Goal: Task Accomplishment & Management: Manage account settings

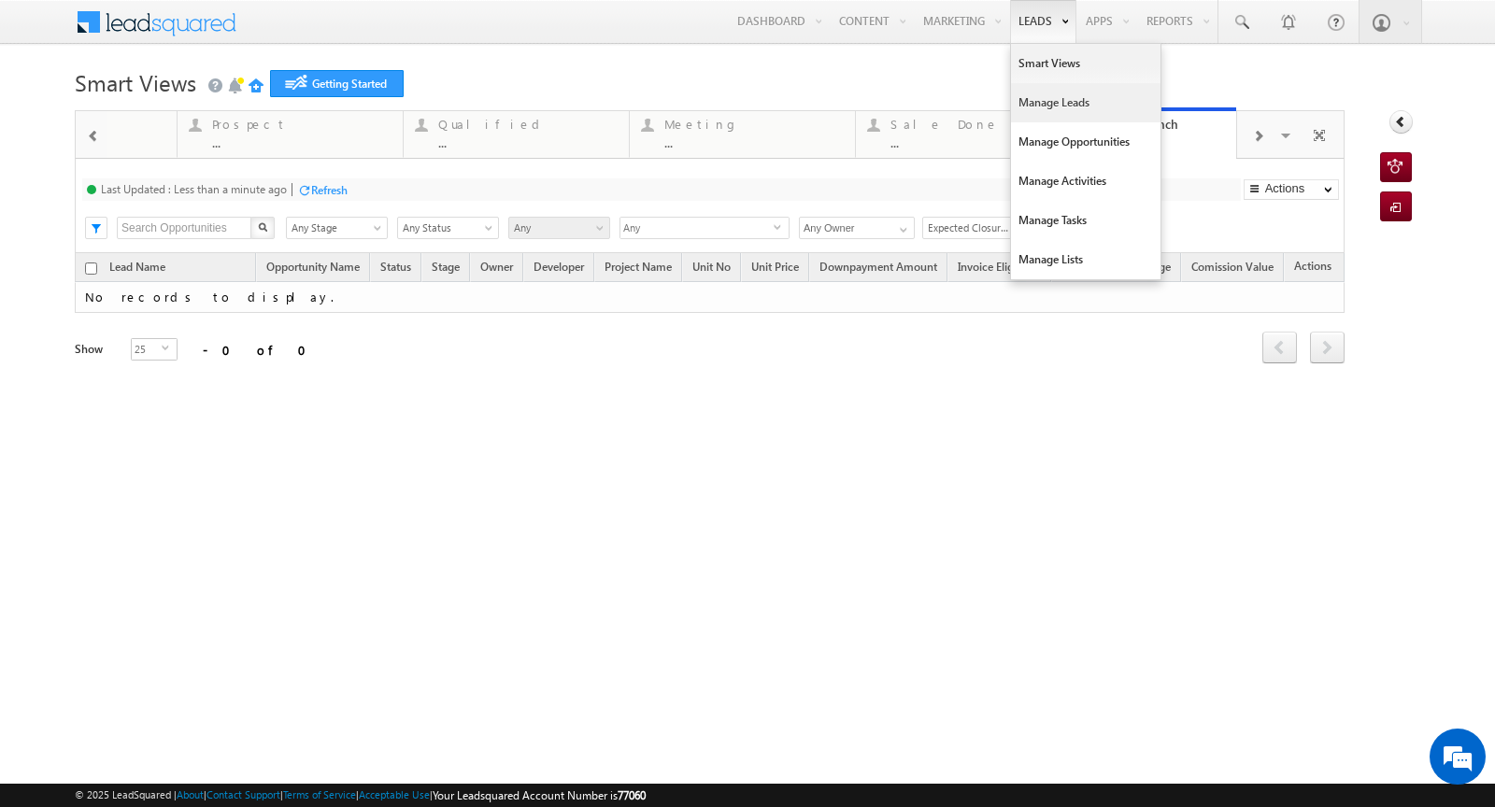
click at [1045, 96] on link "Manage Leads" at bounding box center [1086, 102] width 150 height 39
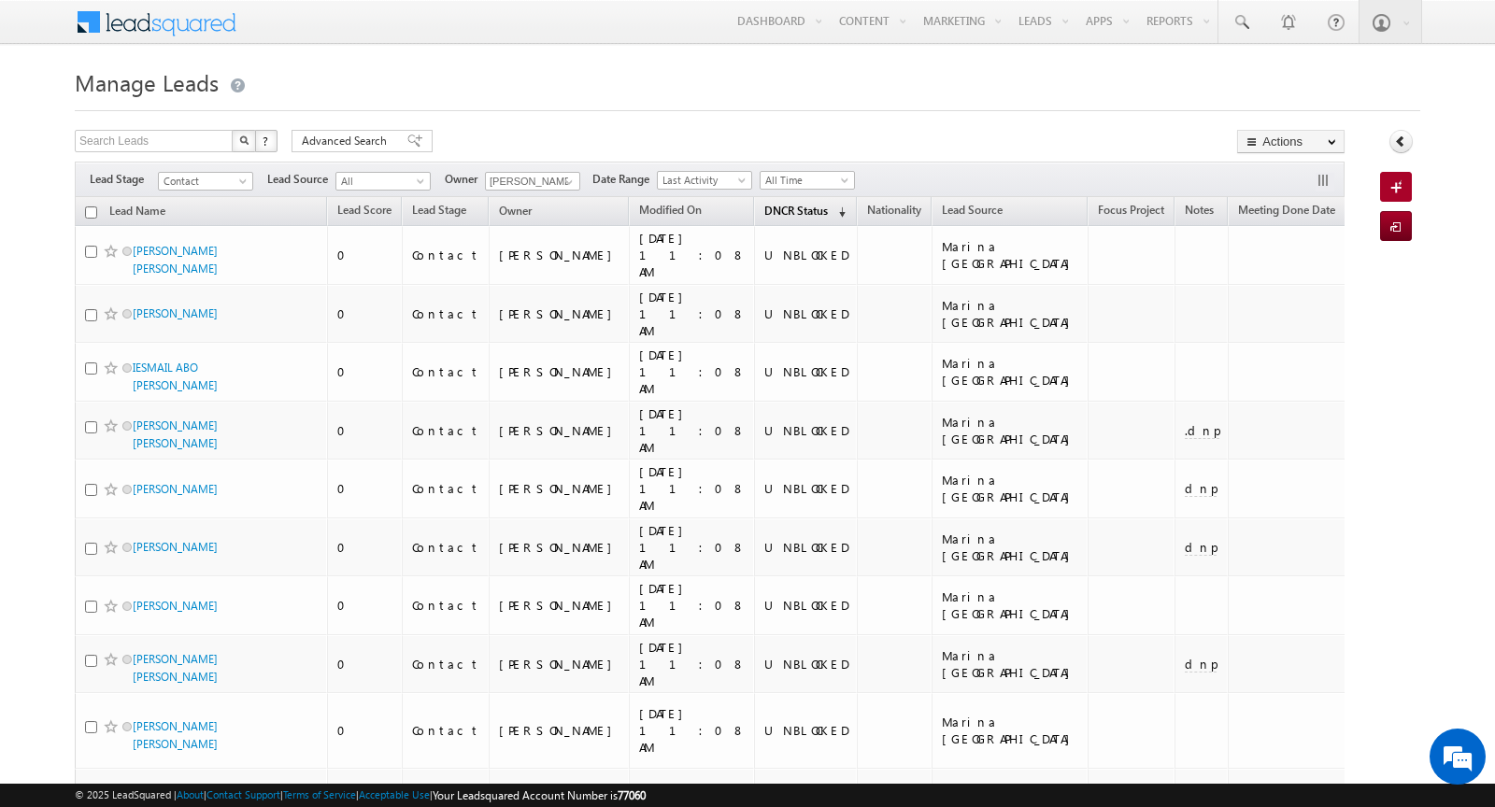
click at [764, 207] on span "DNCR Status" at bounding box center [796, 211] width 64 height 14
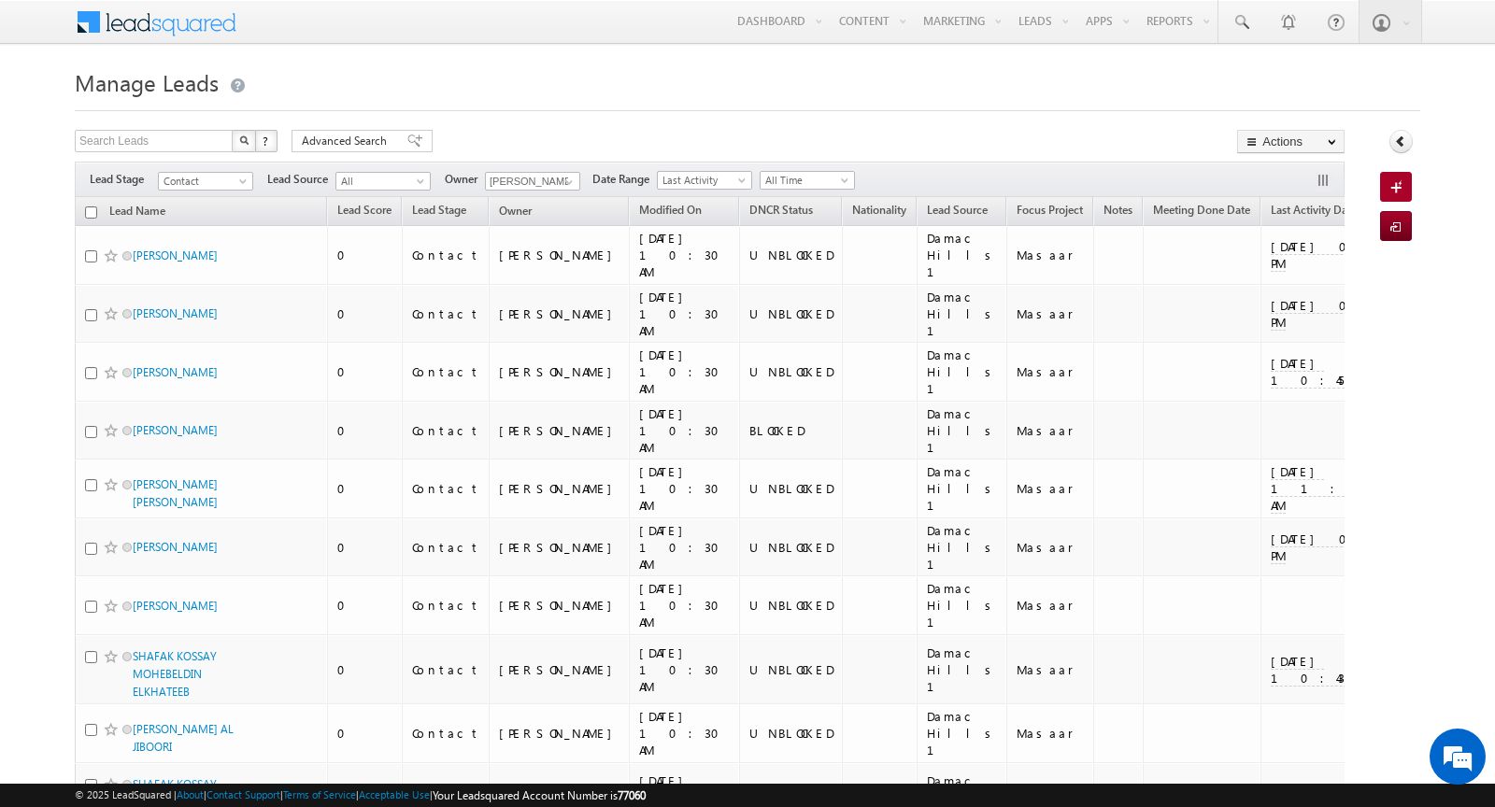
click at [91, 209] on input "checkbox" at bounding box center [91, 213] width 12 height 12
checkbox input "true"
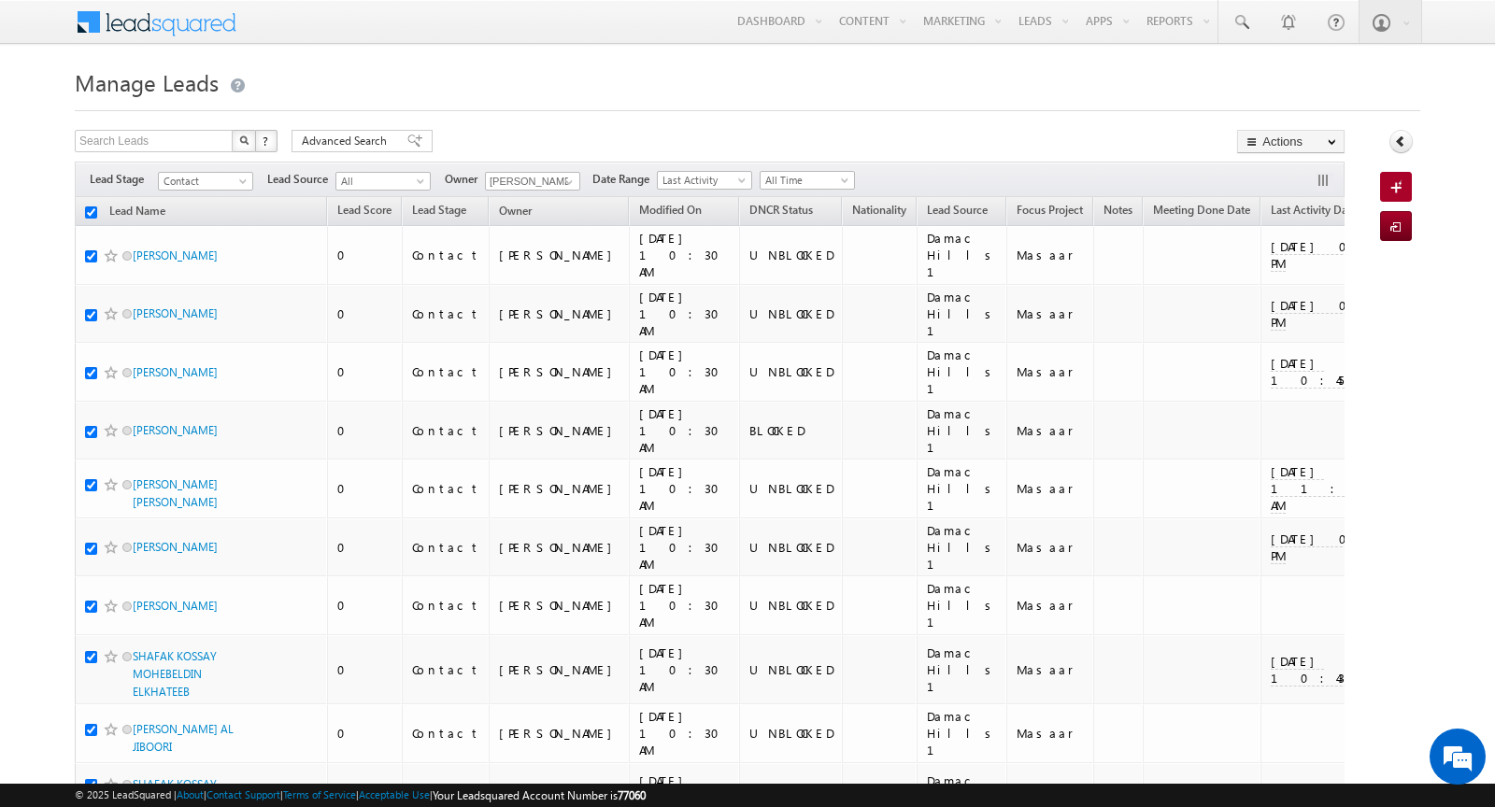
checkbox input "true"
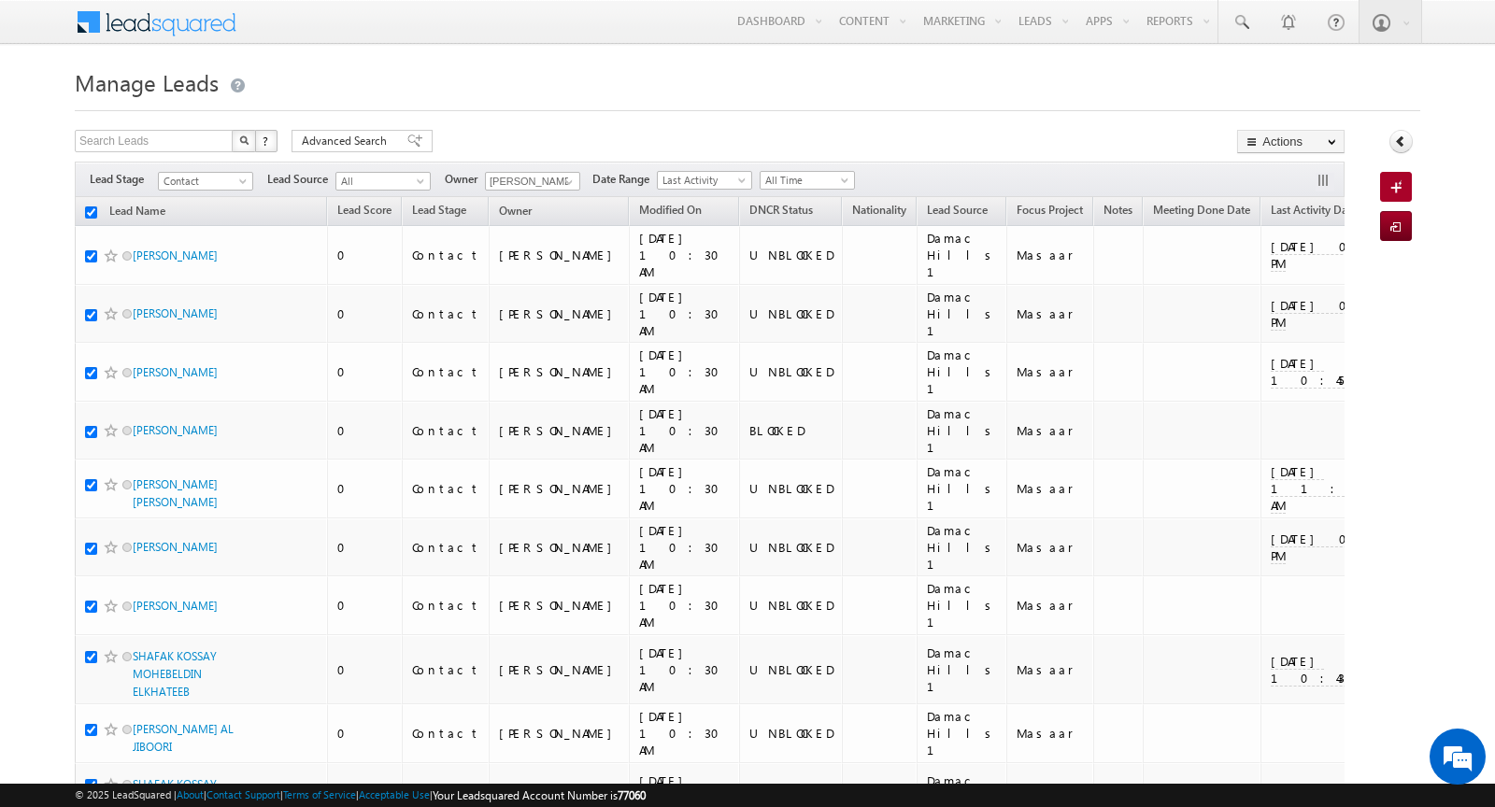
checkbox input "true"
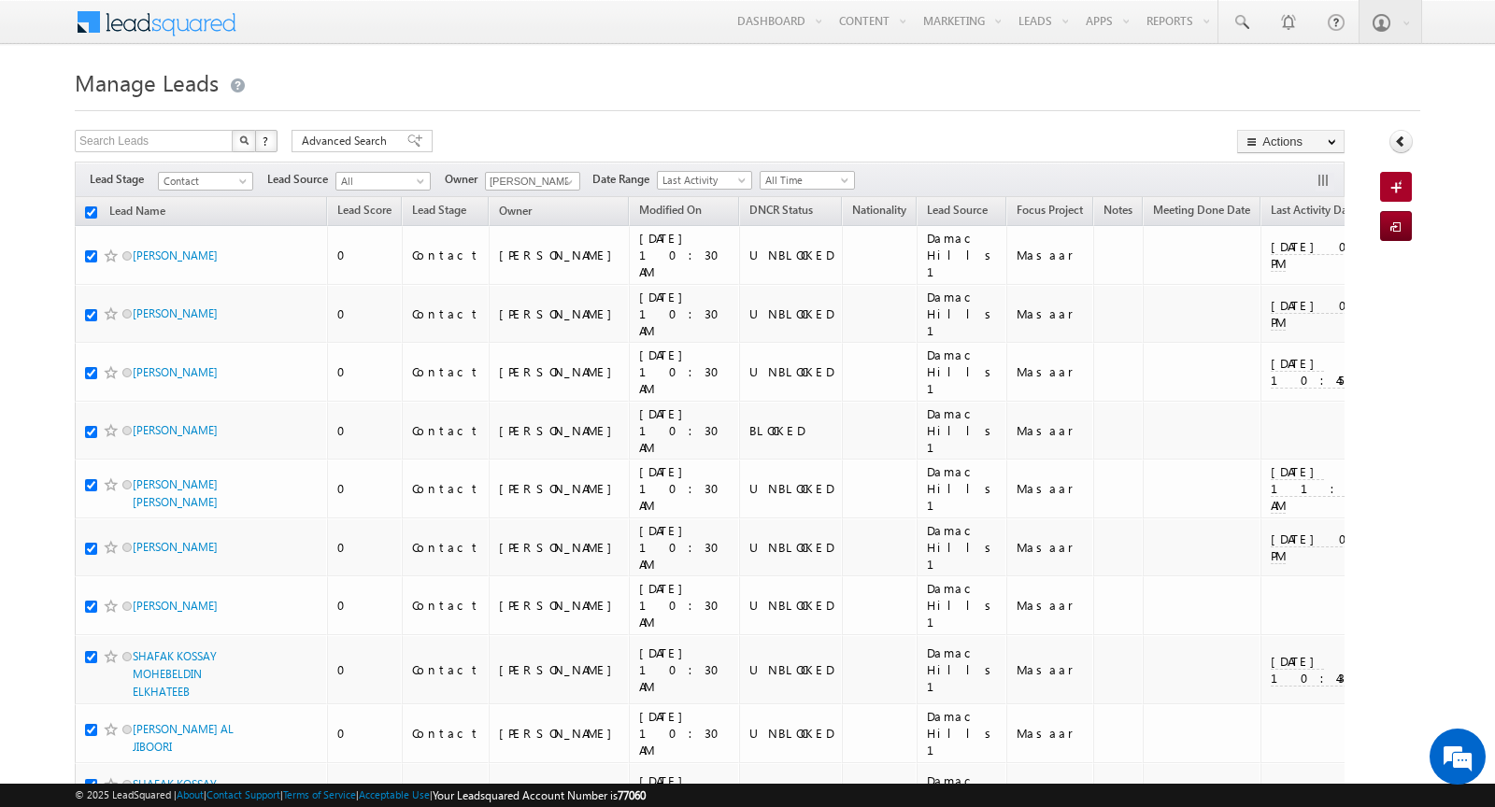
checkbox input "true"
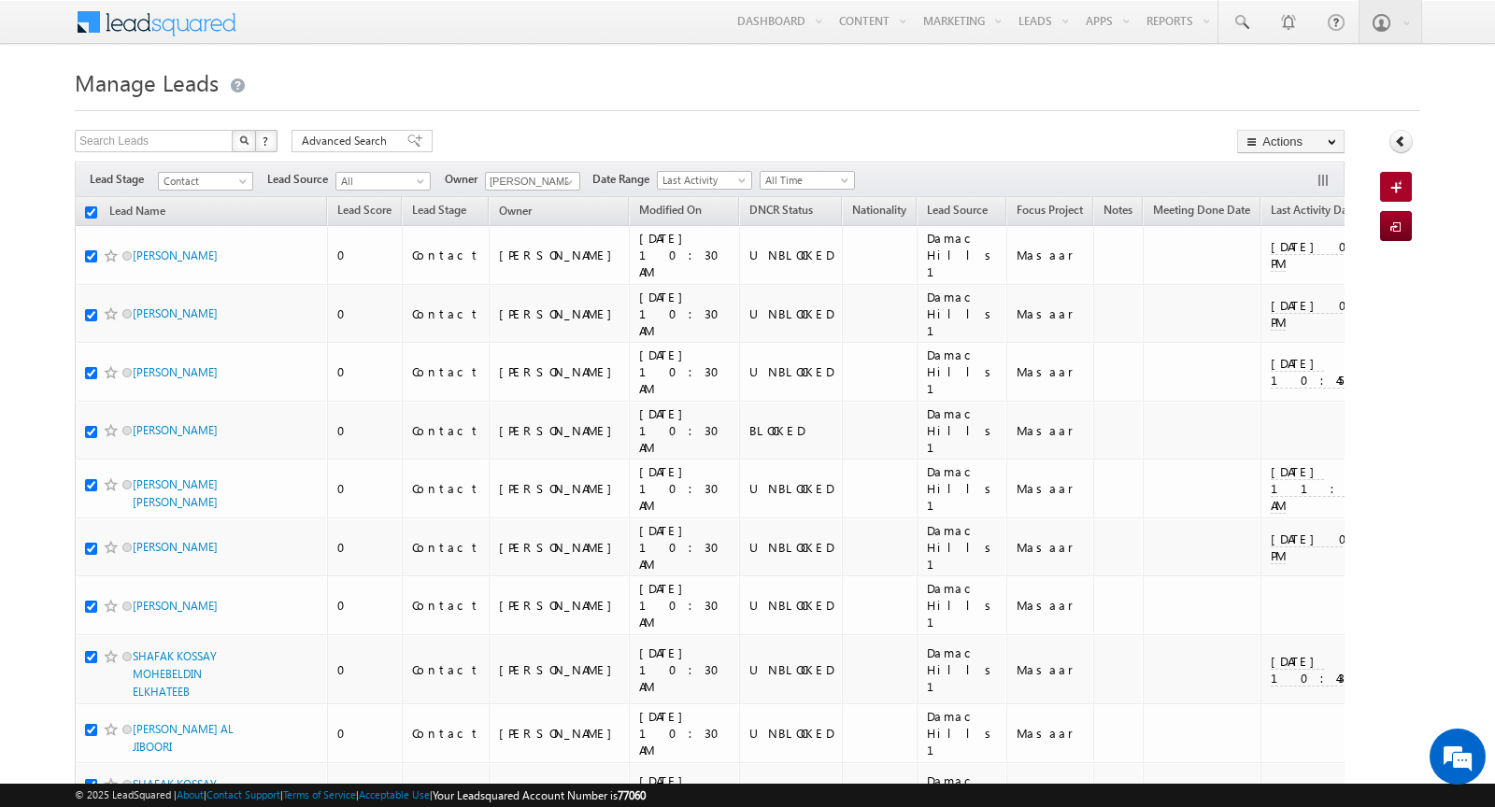
checkbox input "true"
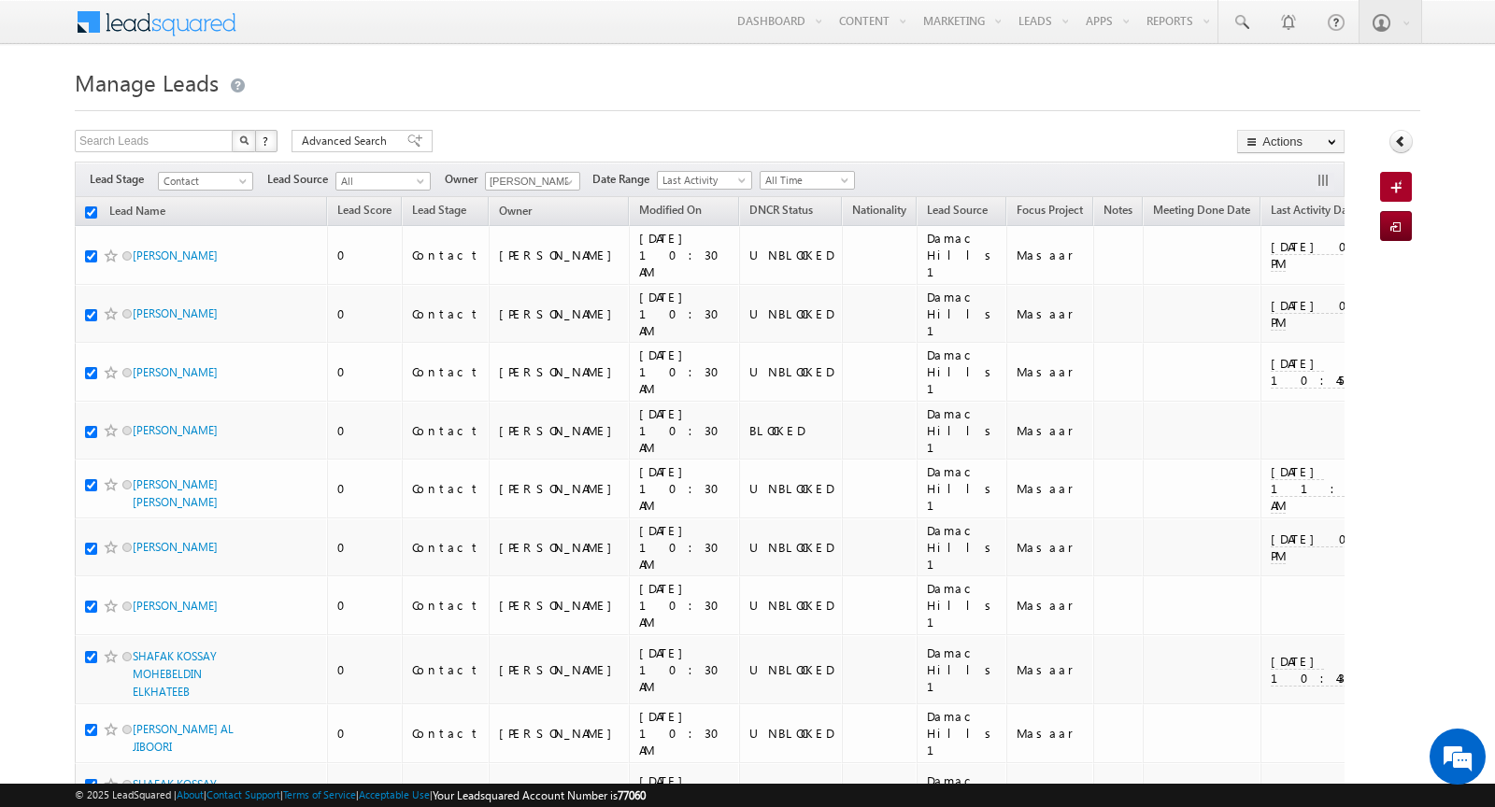
checkbox input "true"
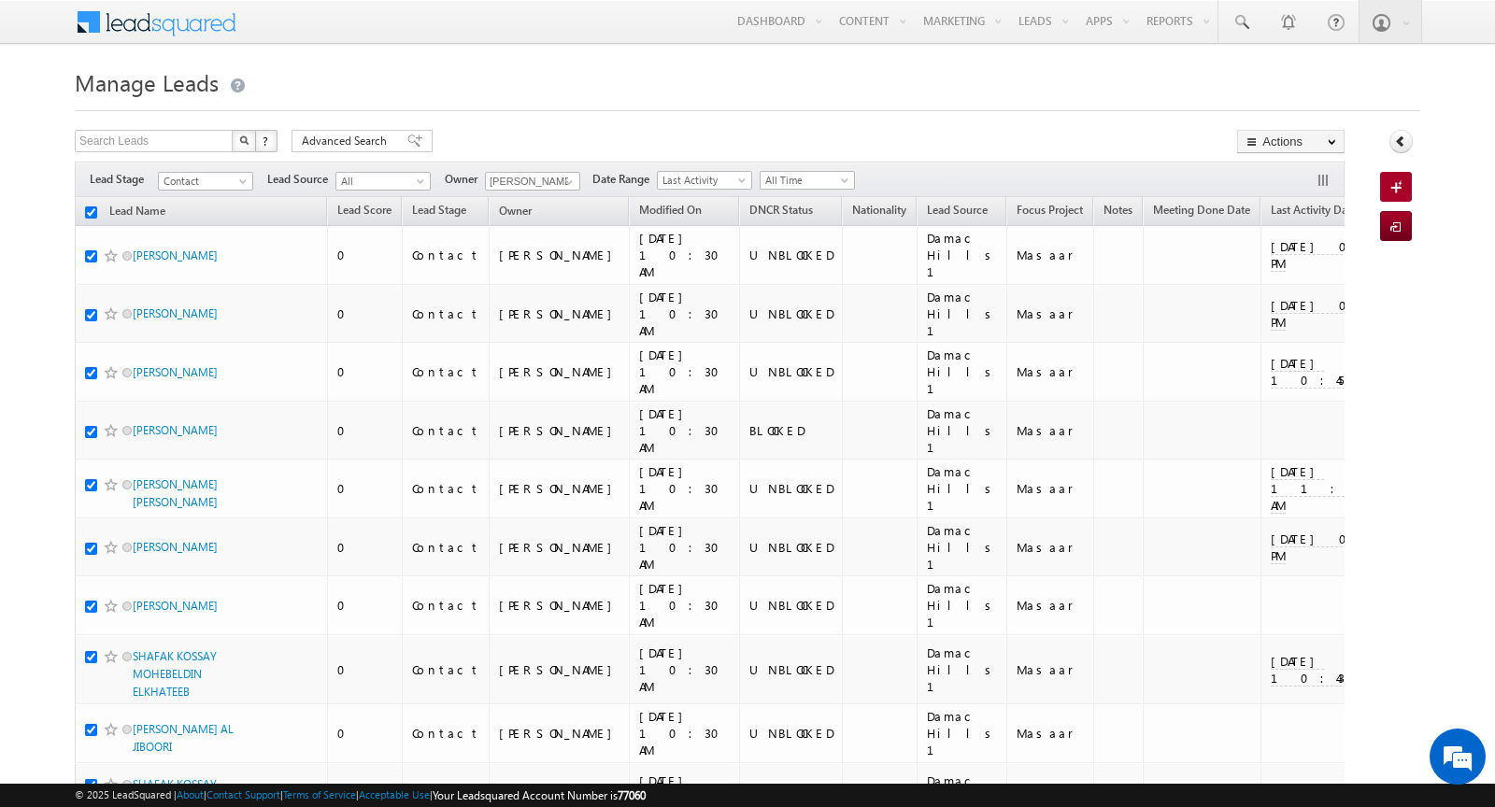
checkbox input "true"
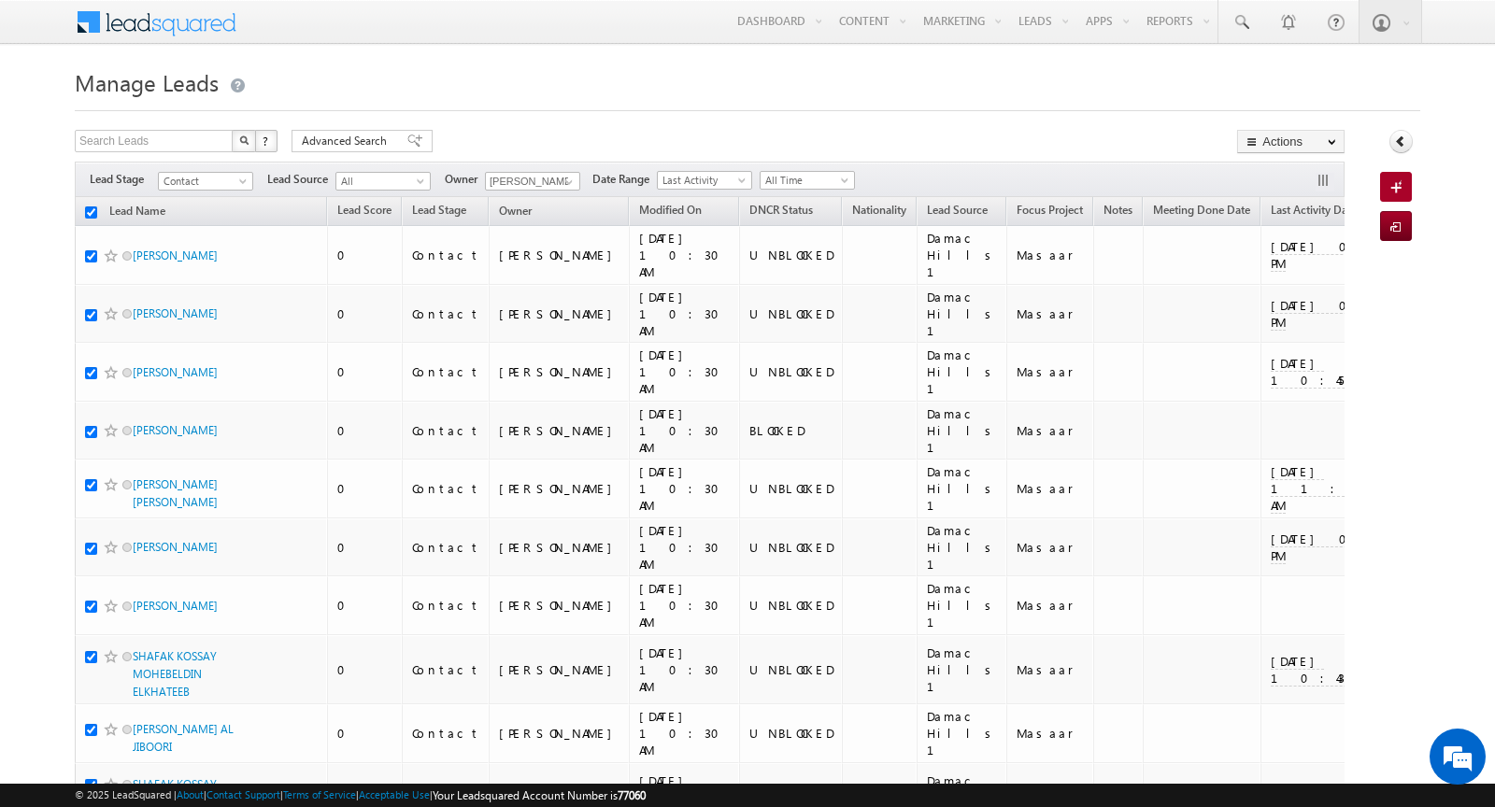
checkbox input "true"
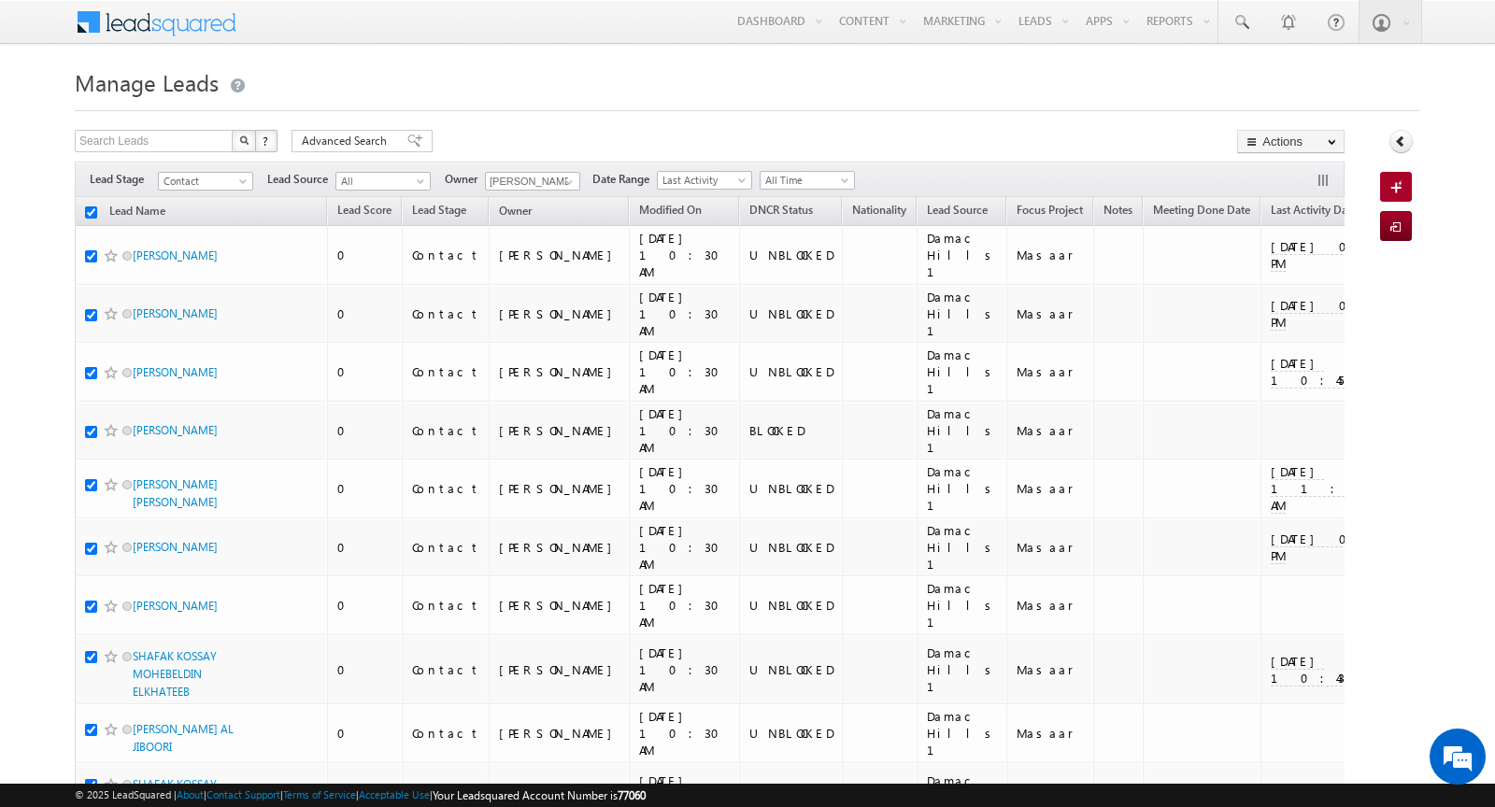
checkbox input "true"
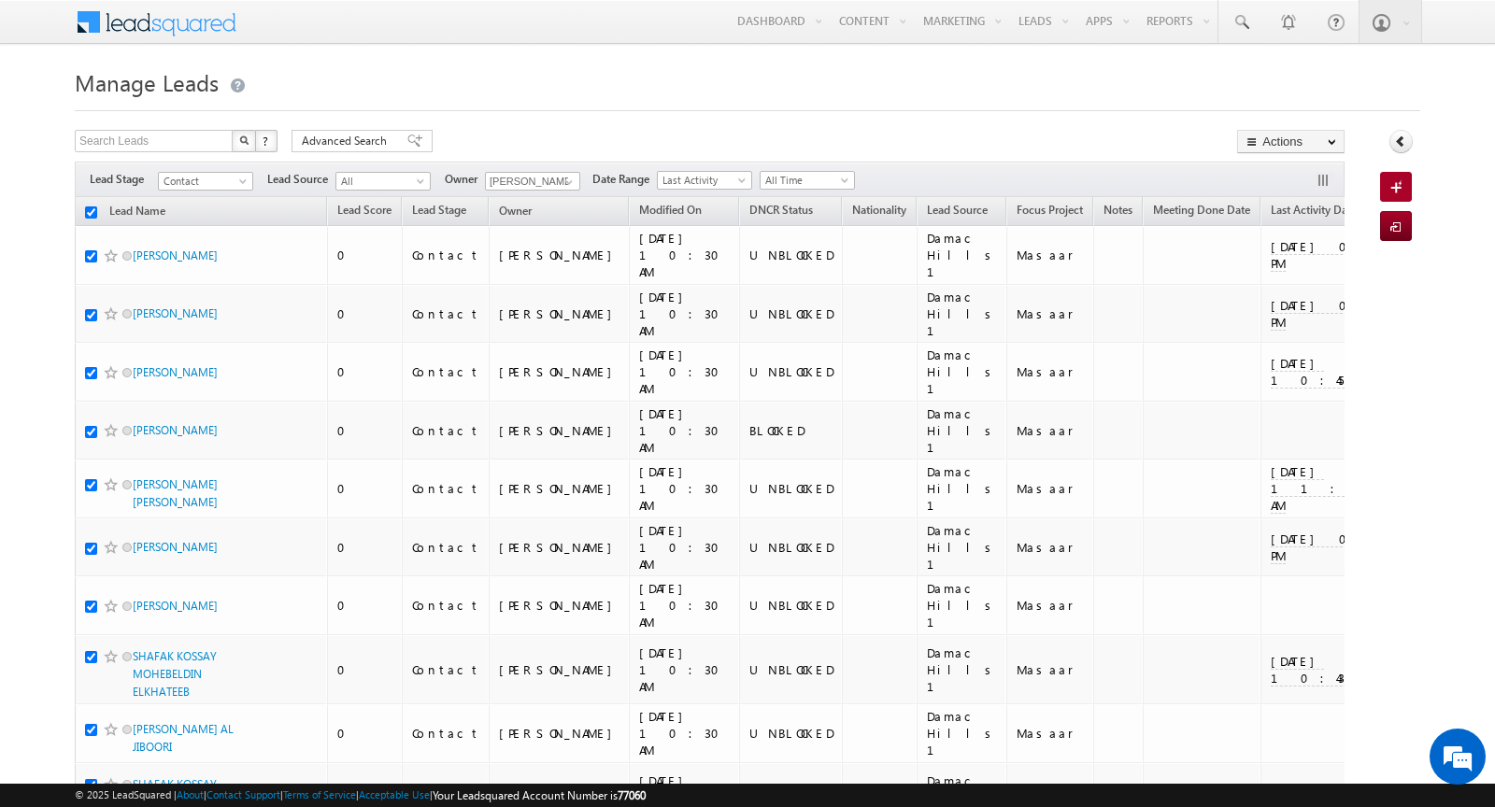
checkbox input "true"
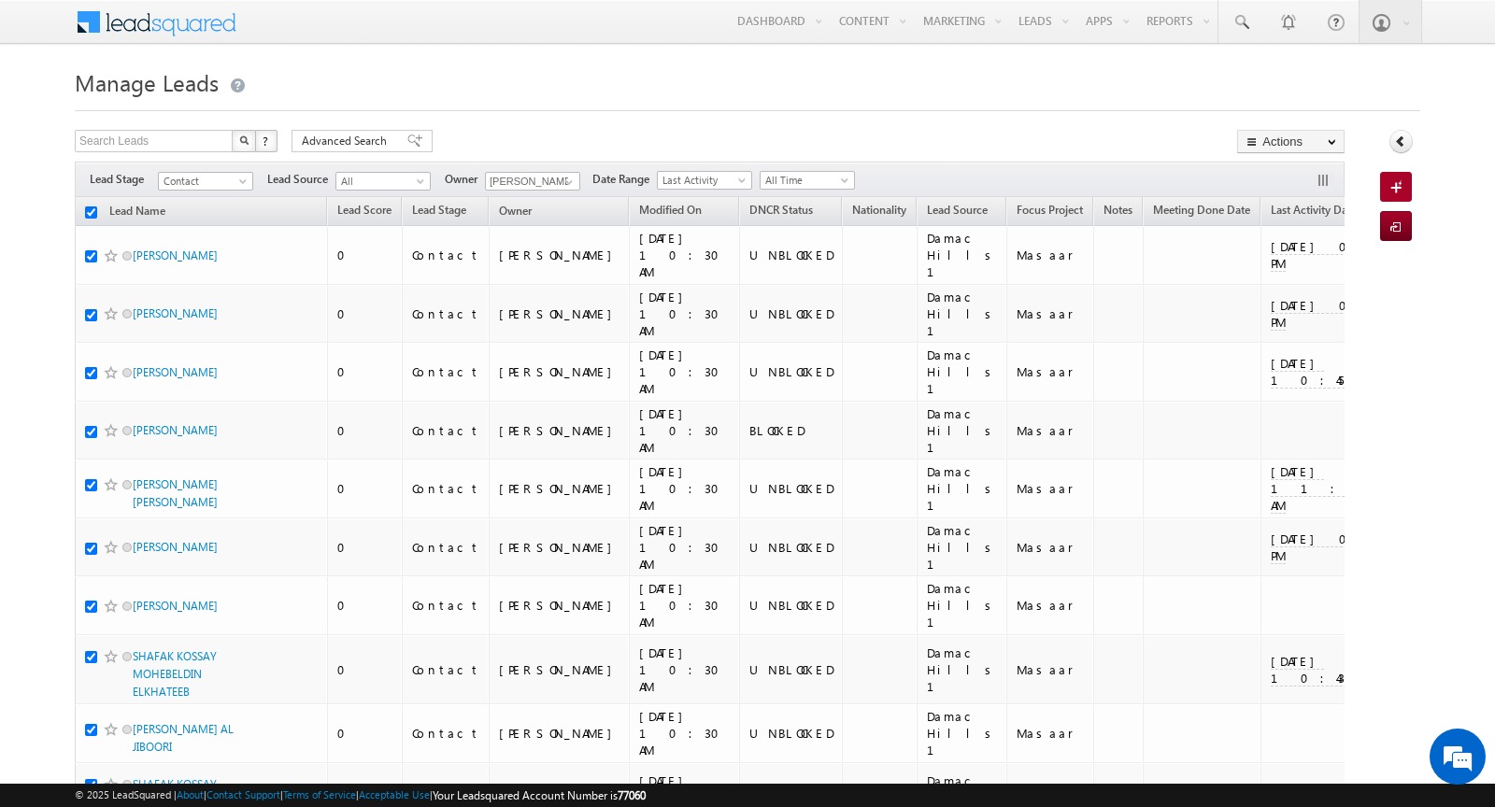
checkbox input "true"
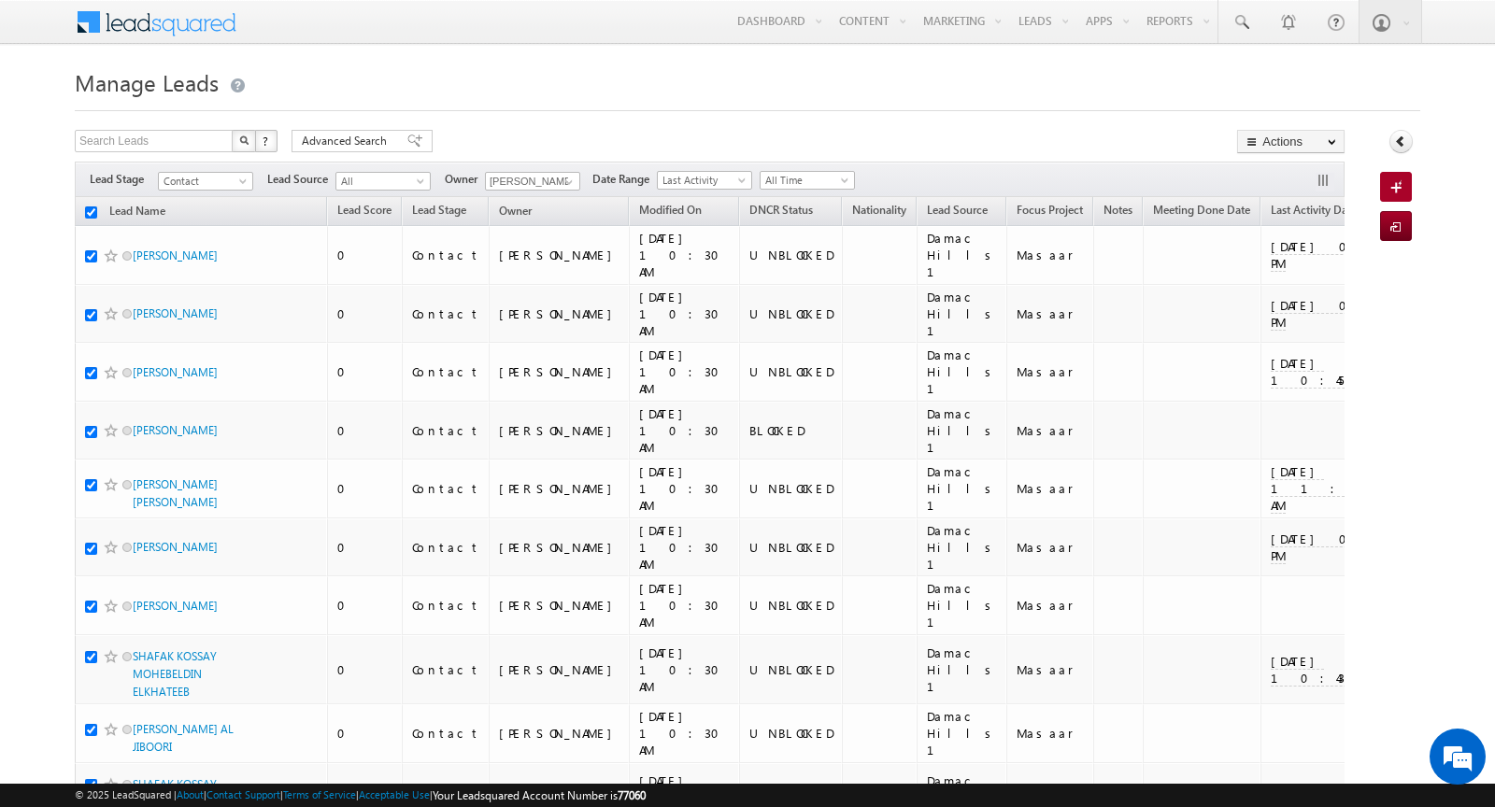
checkbox input "true"
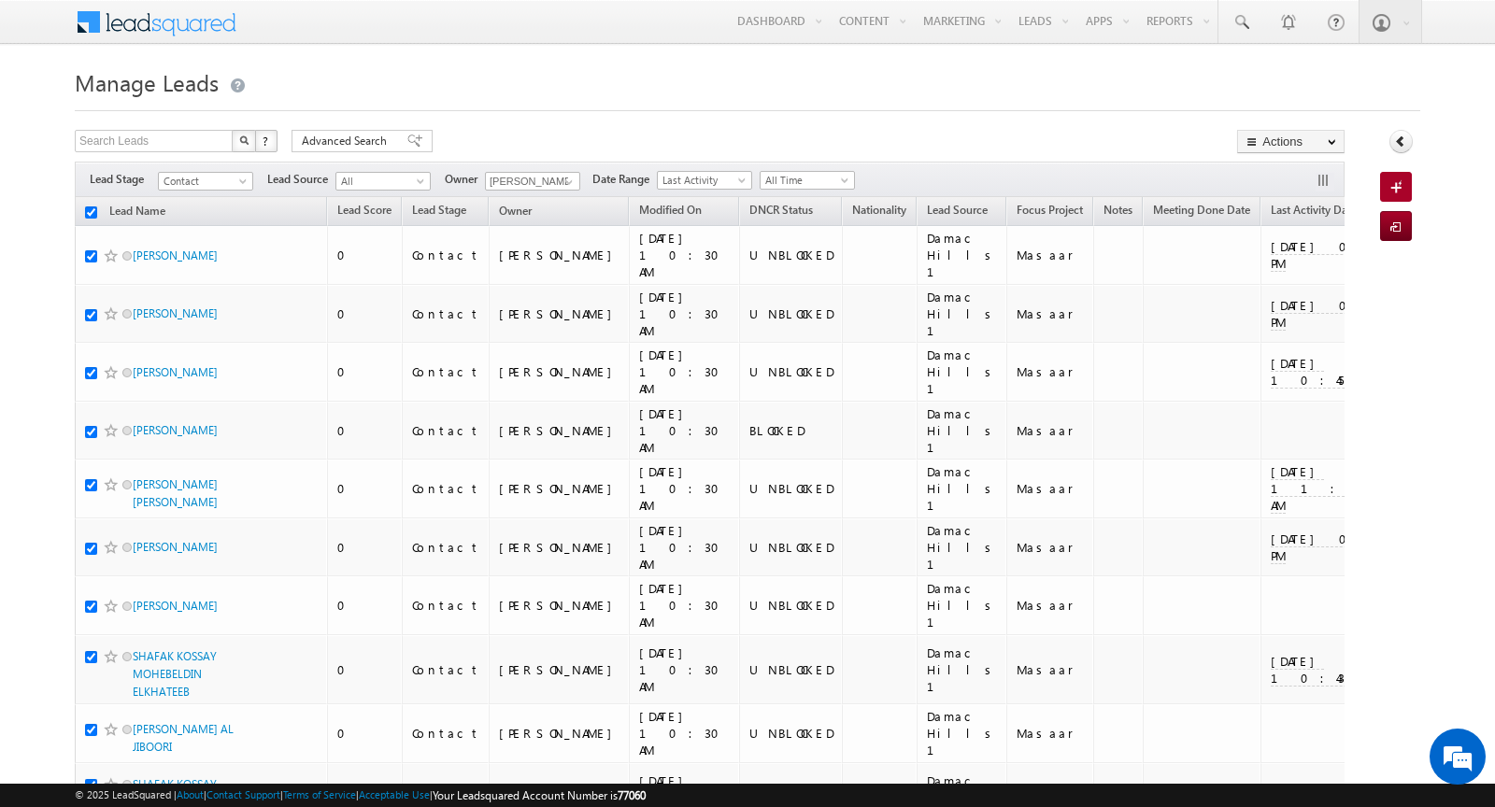
checkbox input "true"
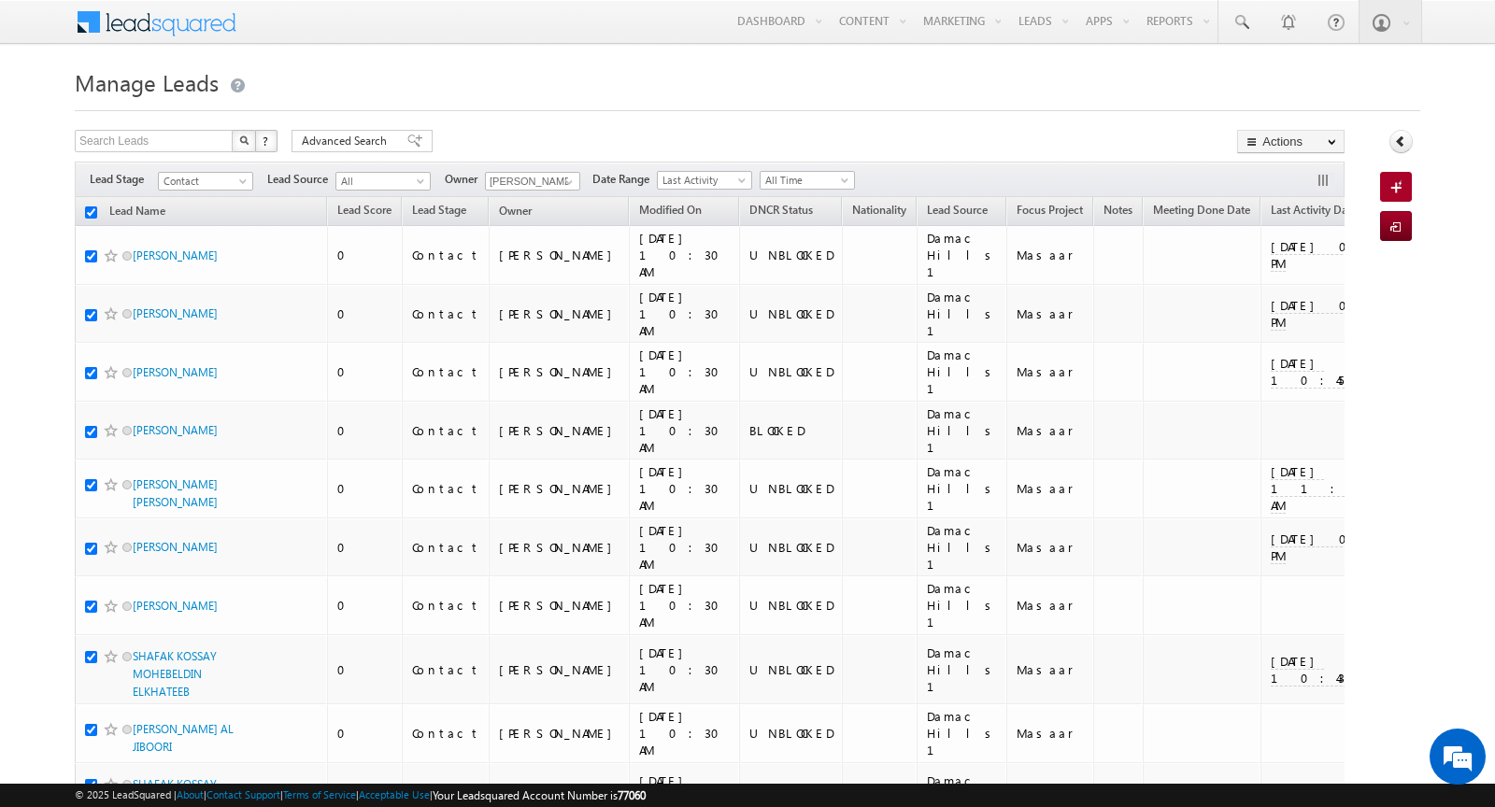
checkbox input "true"
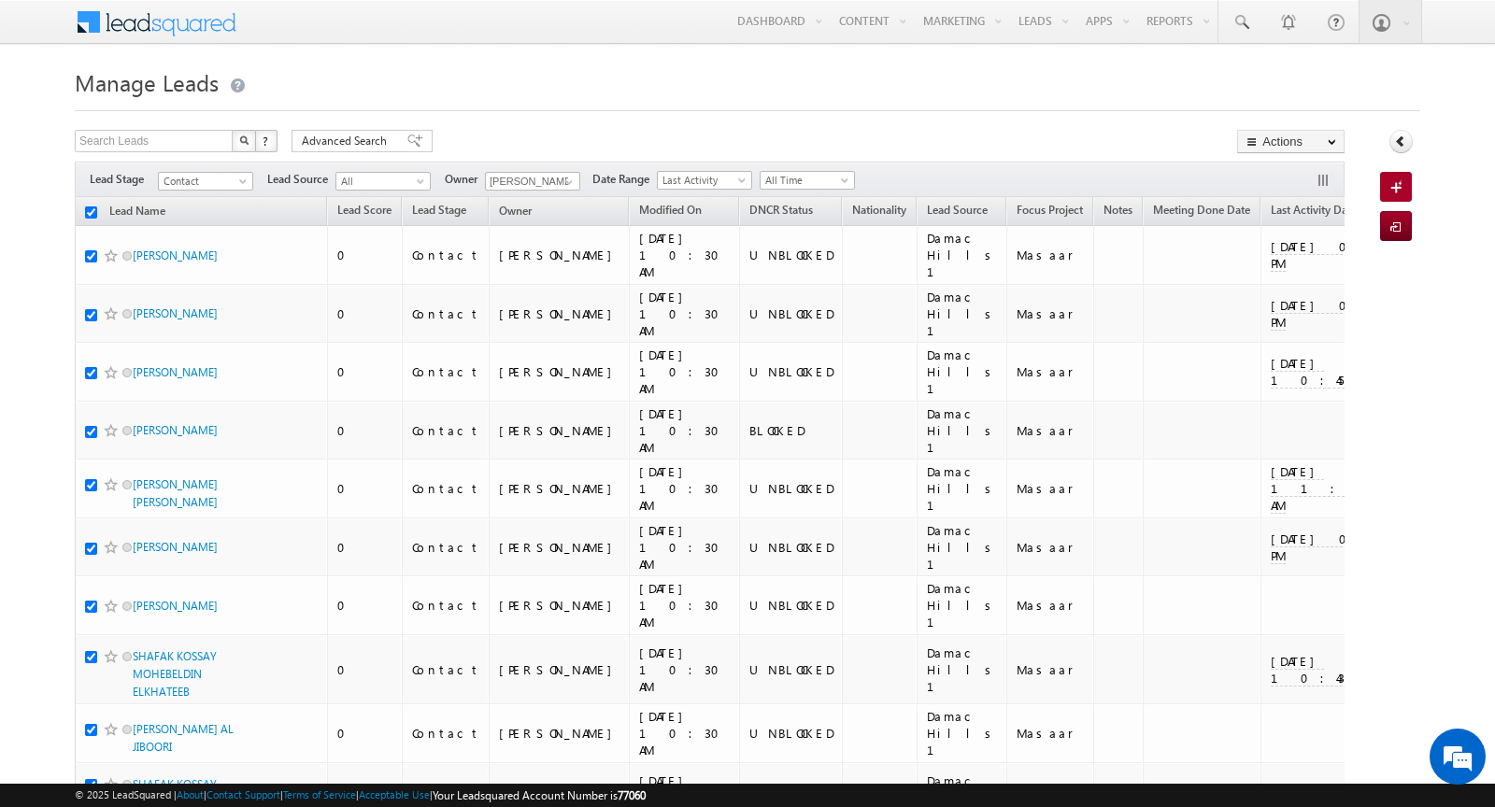
checkbox input "true"
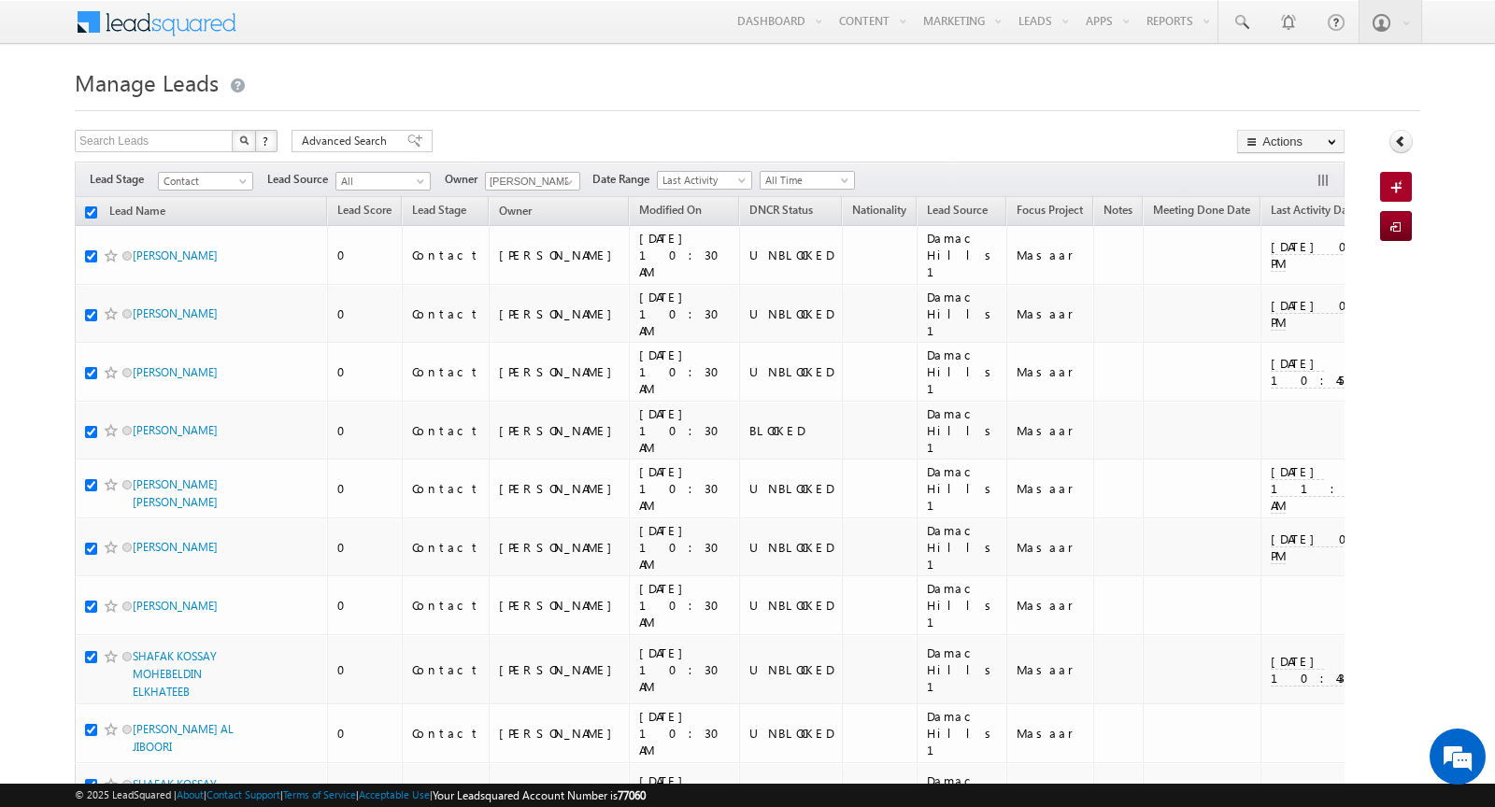
checkbox input "true"
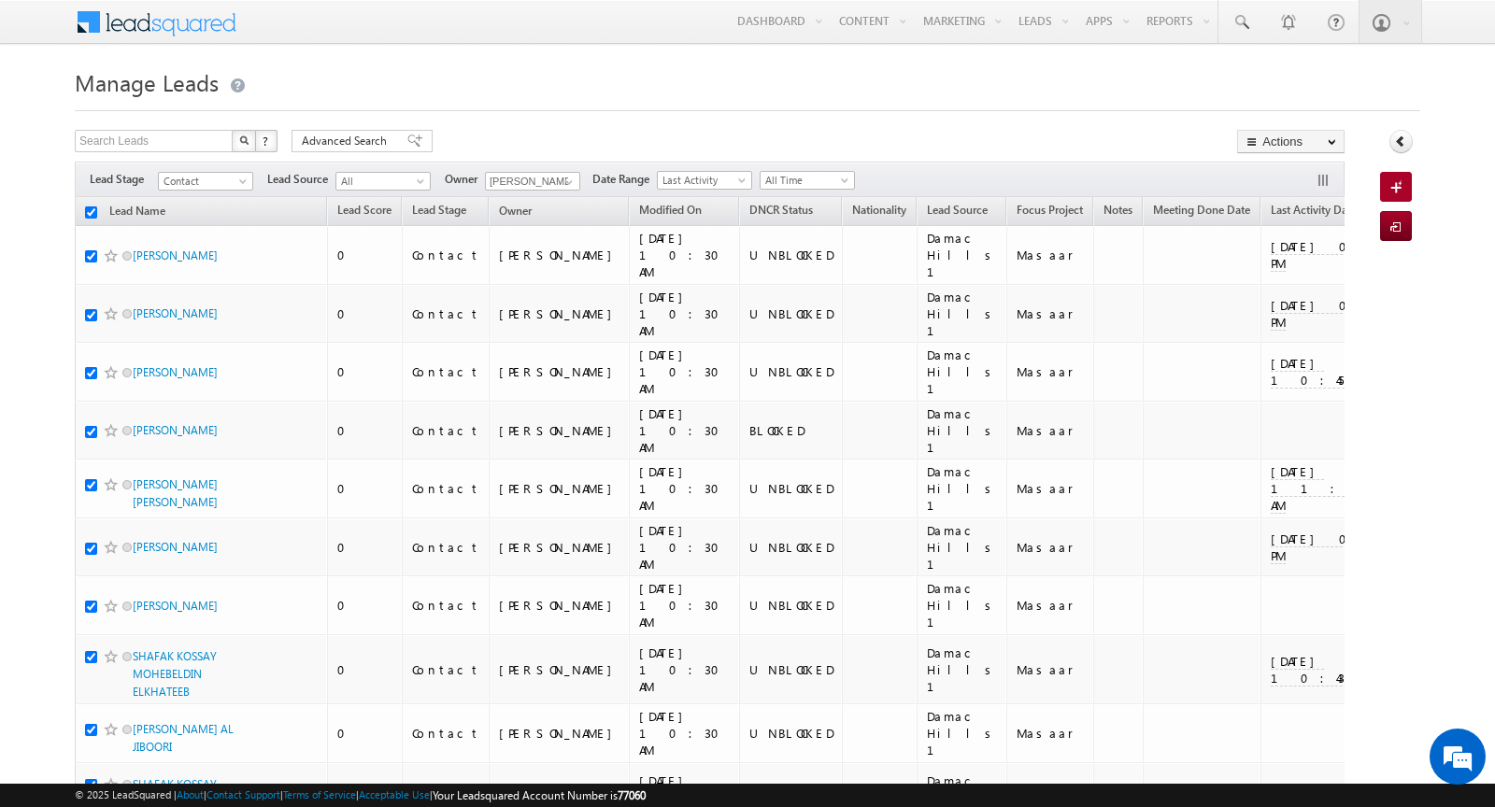
checkbox input "true"
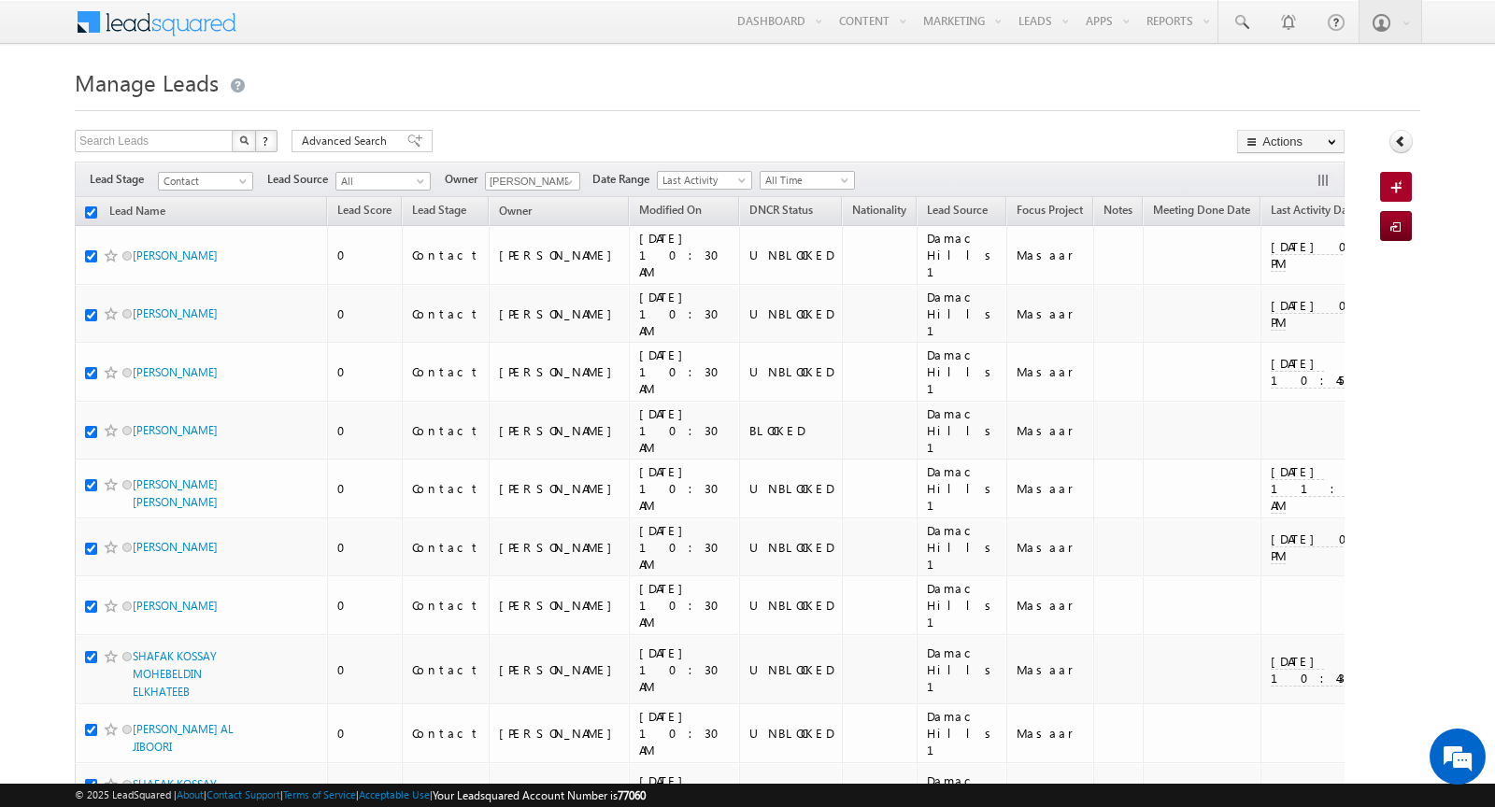
checkbox input "true"
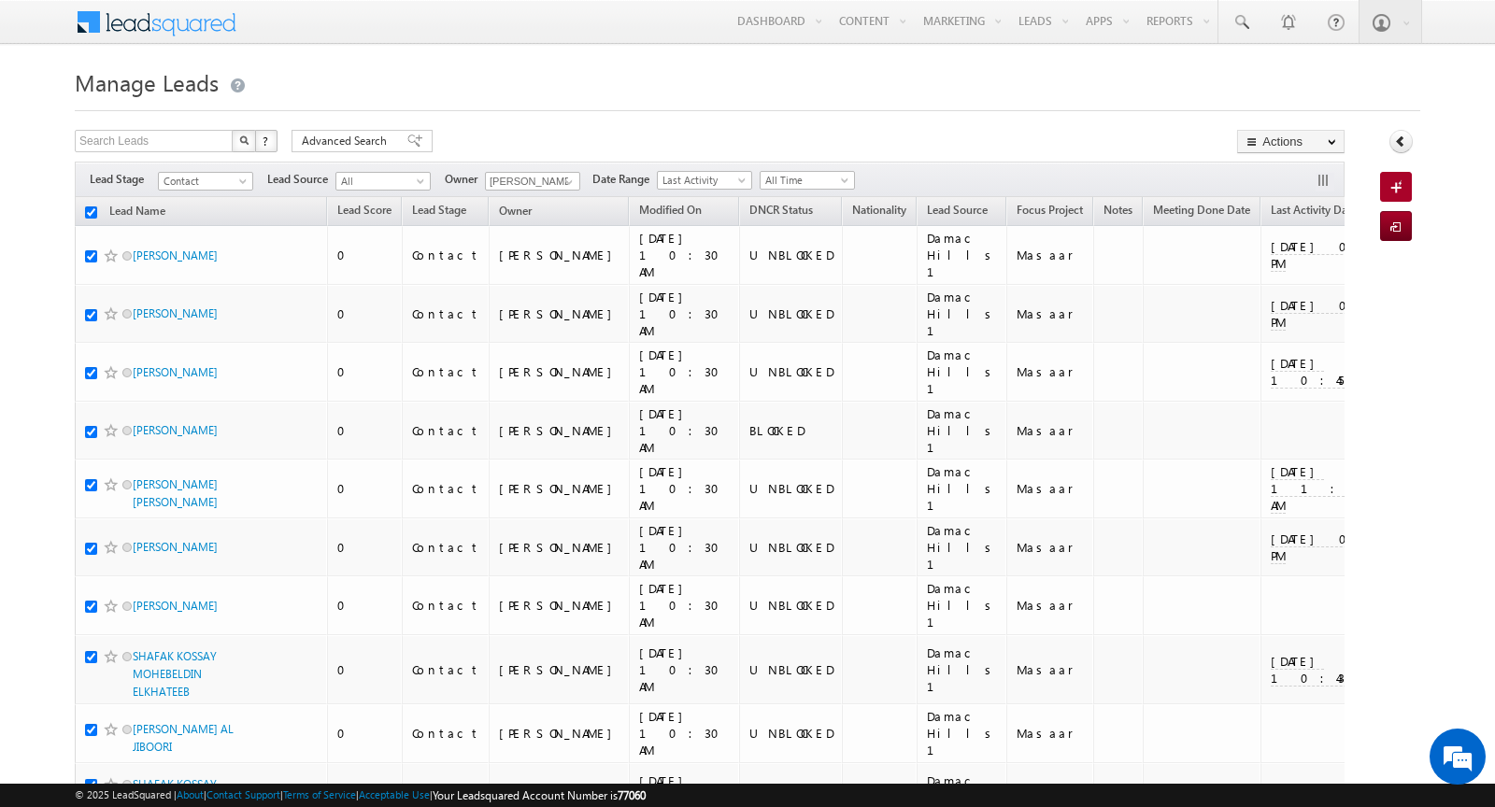
checkbox input "true"
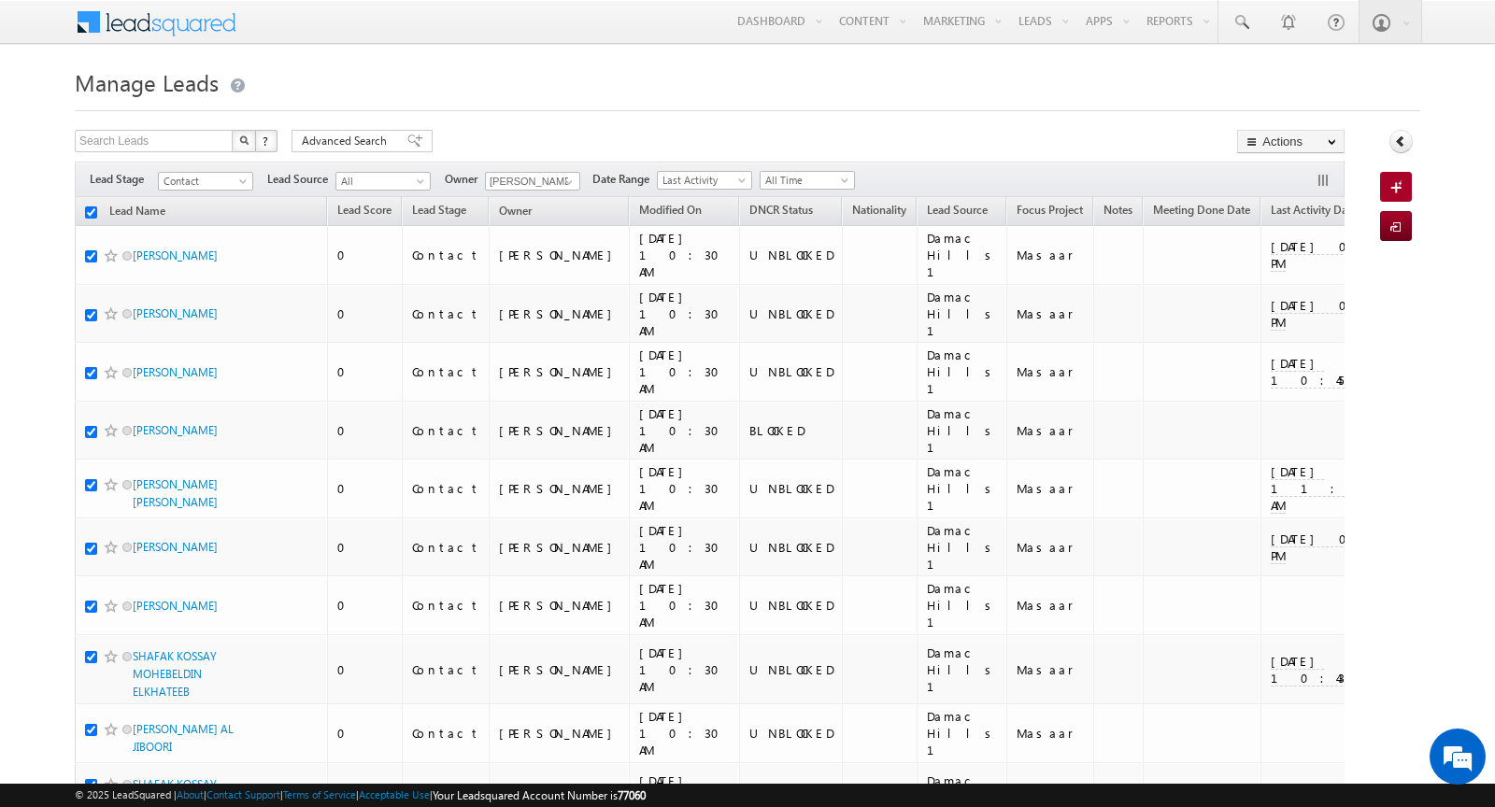
checkbox input "true"
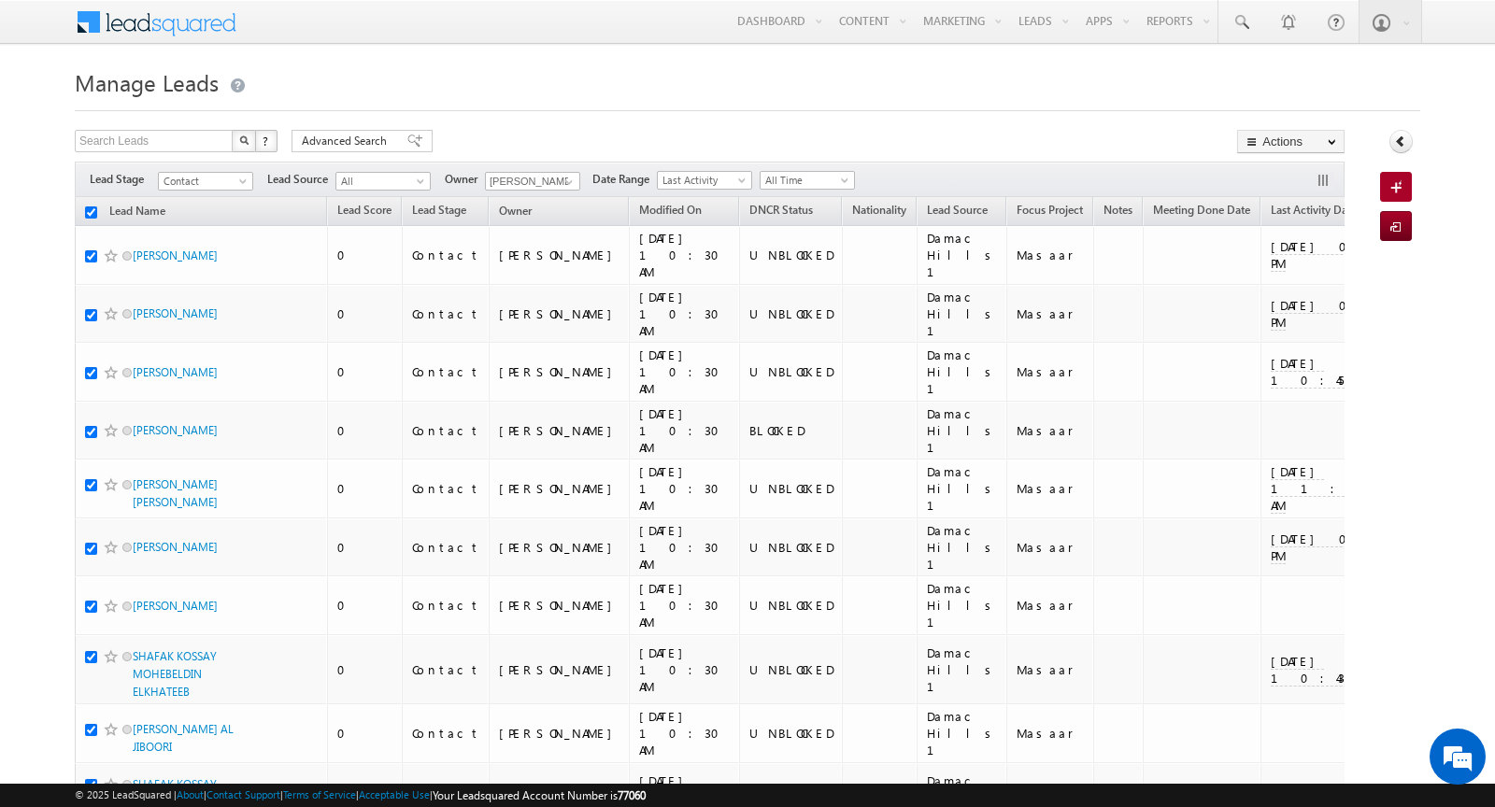
checkbox input "true"
click at [1309, 299] on link "Change Owner" at bounding box center [1291, 303] width 106 height 22
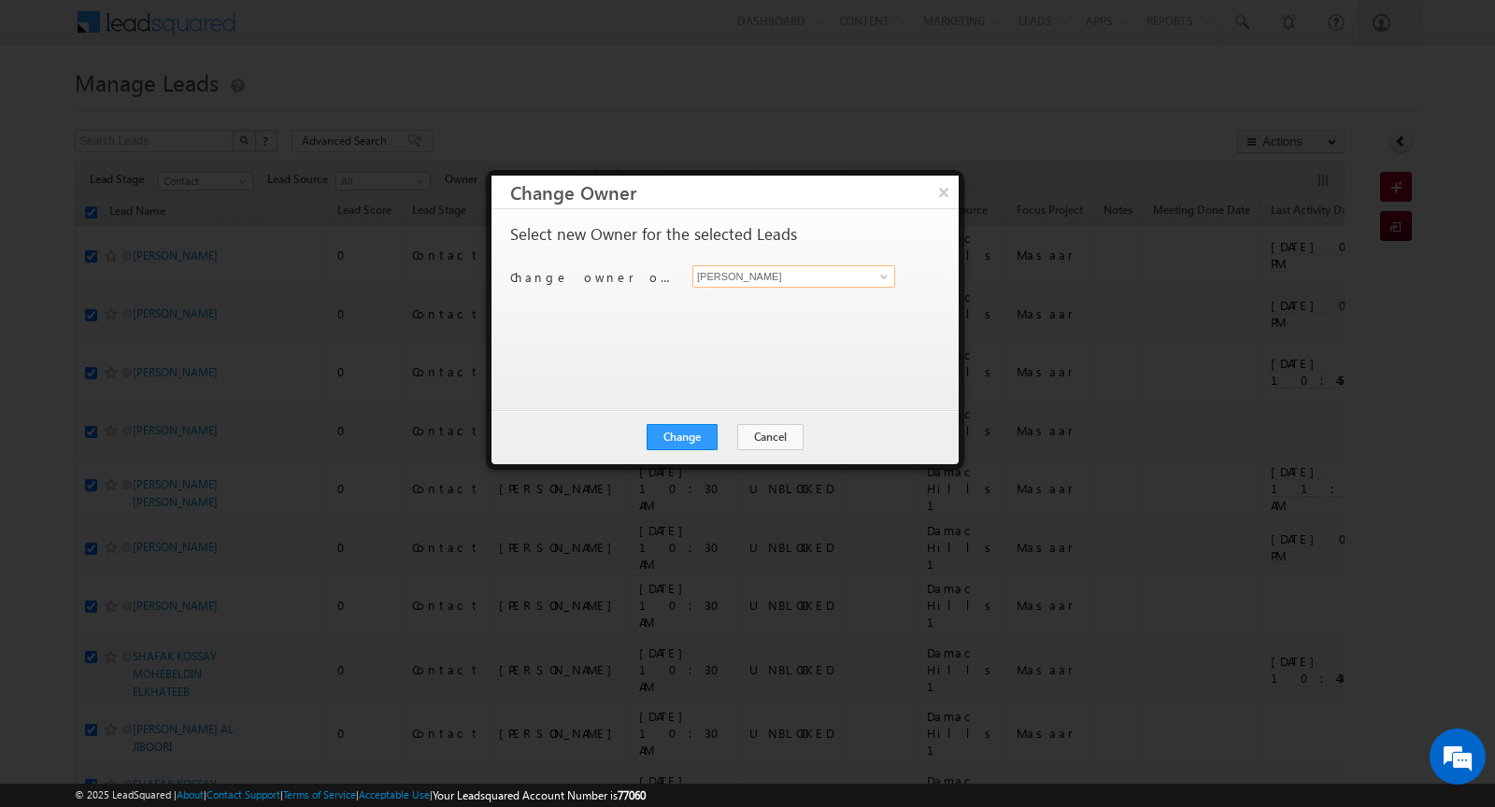
click at [770, 280] on input "[PERSON_NAME]" at bounding box center [793, 276] width 203 height 22
click at [890, 278] on span at bounding box center [884, 276] width 15 height 15
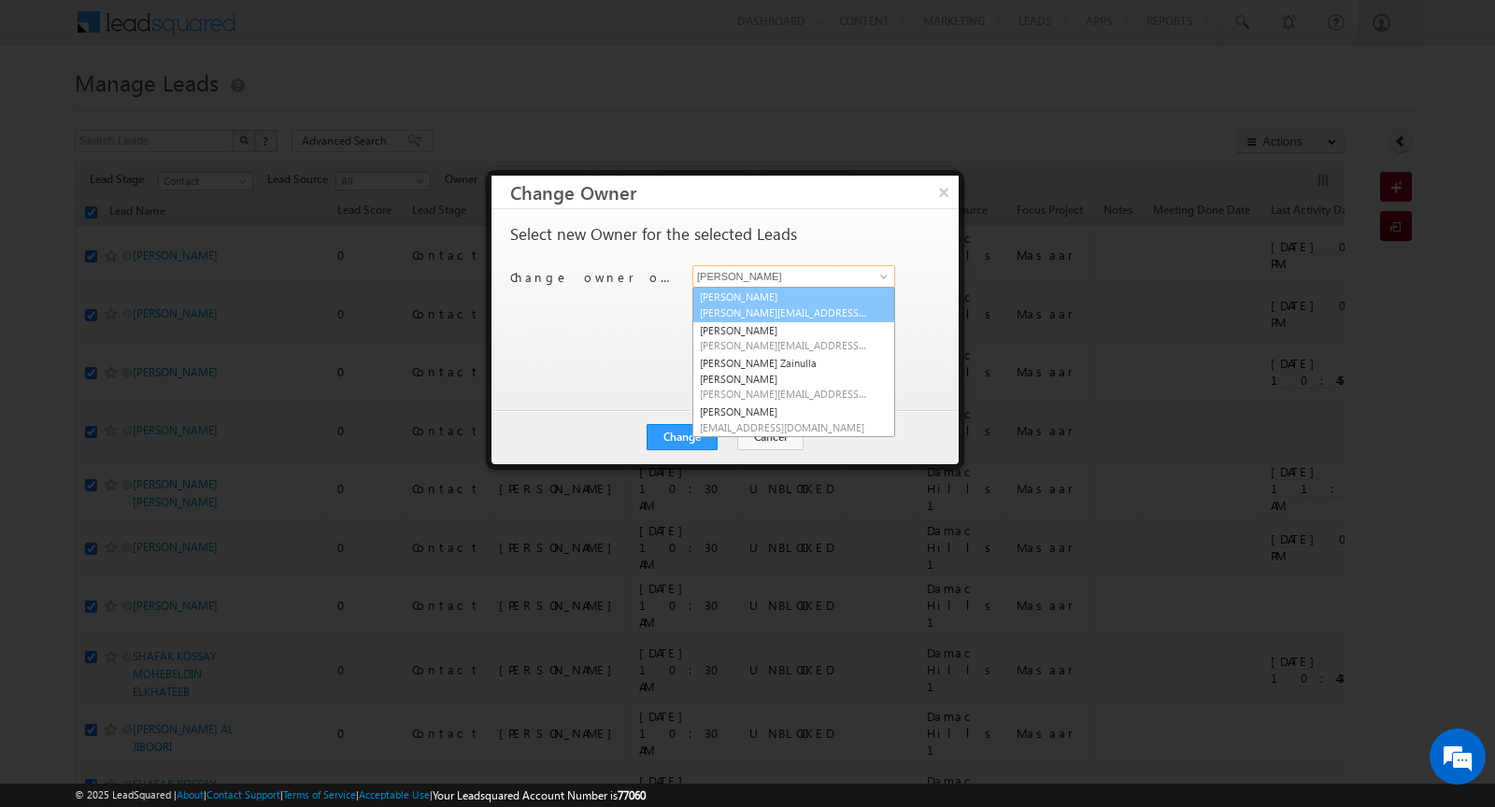
click at [780, 307] on span "[PERSON_NAME][EMAIL_ADDRESS][DOMAIN_NAME]" at bounding box center [784, 313] width 168 height 14
type input "[PERSON_NAME]"
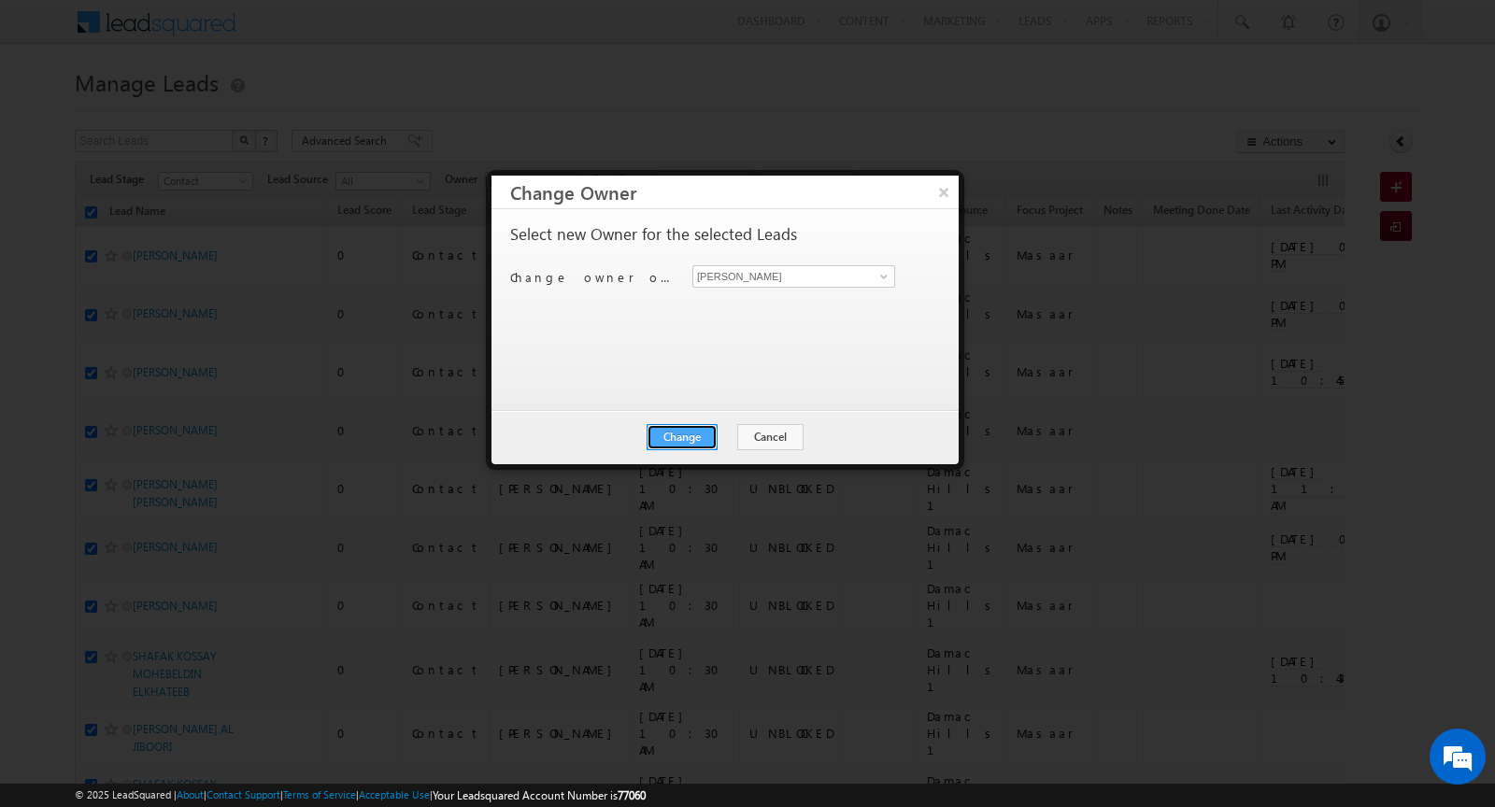
click at [694, 433] on button "Change" at bounding box center [682, 437] width 71 height 26
click at [714, 435] on button "Close" at bounding box center [728, 437] width 60 height 26
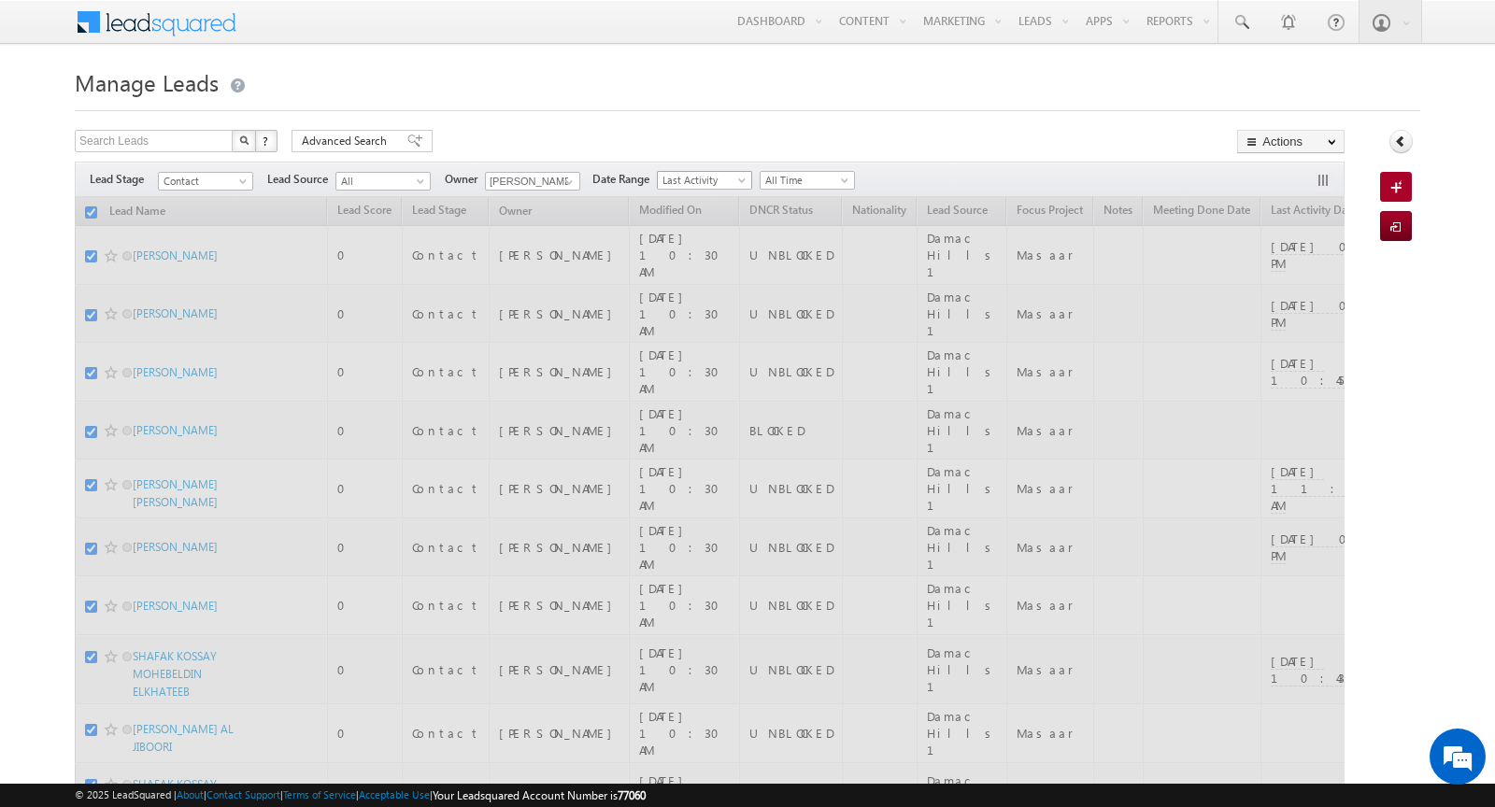
checkbox input "false"
